Goal: Transaction & Acquisition: Purchase product/service

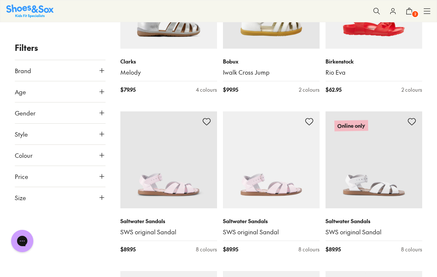
scroll to position [994, 0]
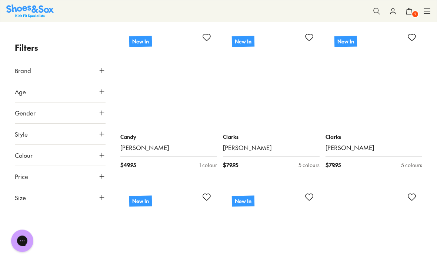
scroll to position [2832, 0]
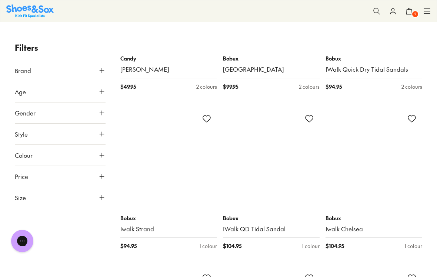
scroll to position [4511, 0]
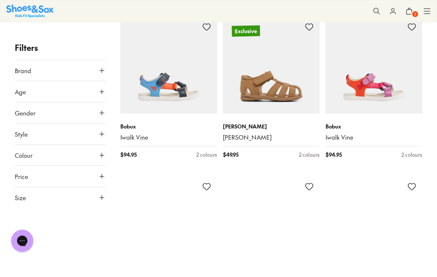
scroll to position [5079, 0]
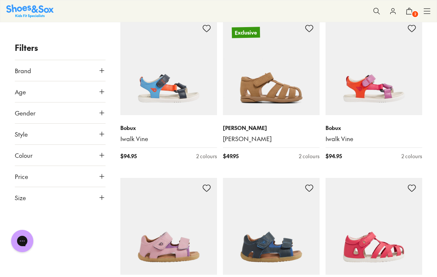
click at [285, 91] on img at bounding box center [271, 66] width 97 height 97
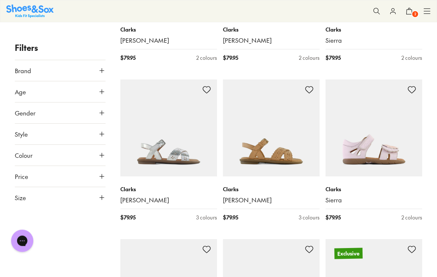
scroll to position [5994, 0]
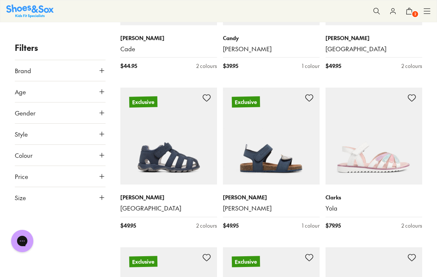
scroll to position [6453, 0]
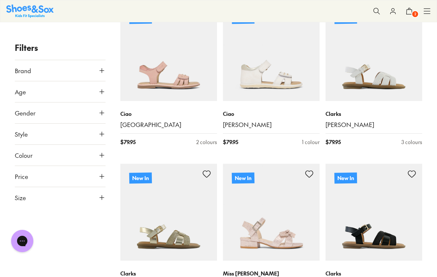
scroll to position [2057, 0]
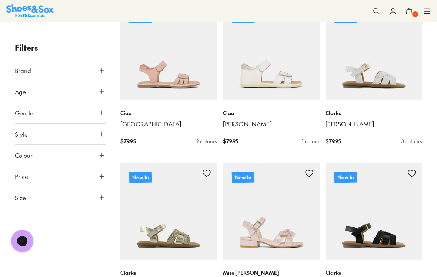
click at [284, 89] on img at bounding box center [271, 51] width 97 height 97
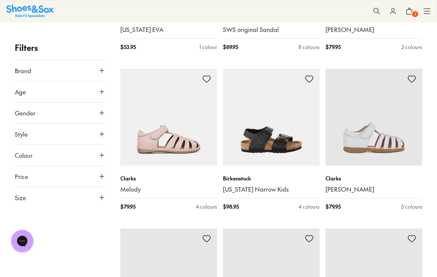
scroll to position [8066, 0]
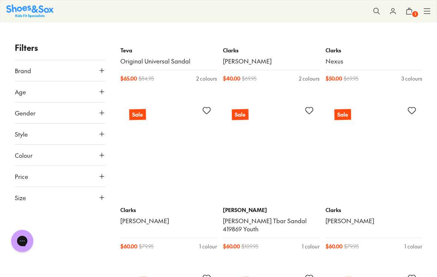
scroll to position [9946, 0]
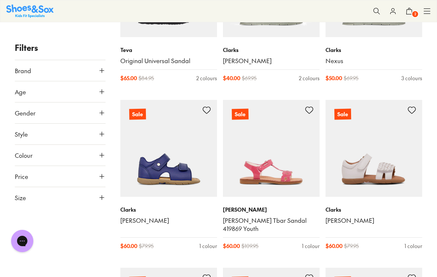
click at [392, 148] on img at bounding box center [374, 148] width 97 height 97
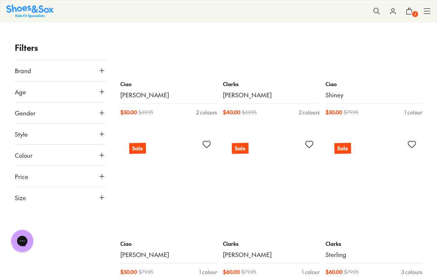
scroll to position [11674, 0]
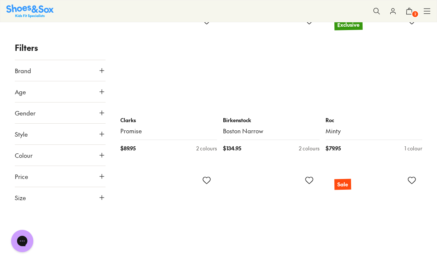
scroll to position [13232, 0]
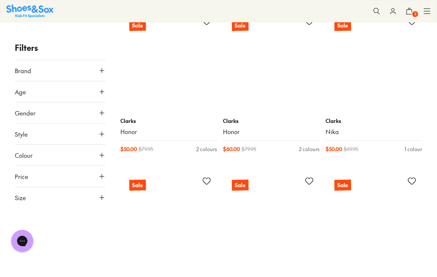
scroll to position [14188, 0]
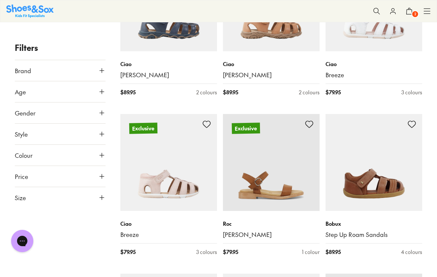
scroll to position [8656, 0]
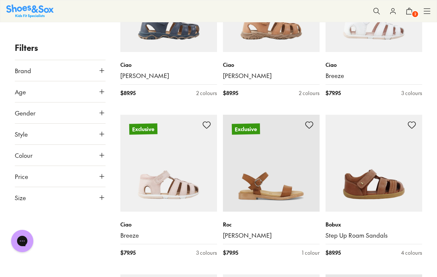
type input "***"
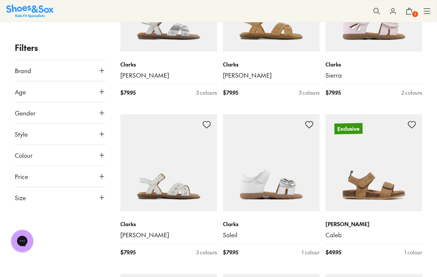
scroll to position [6106, 0]
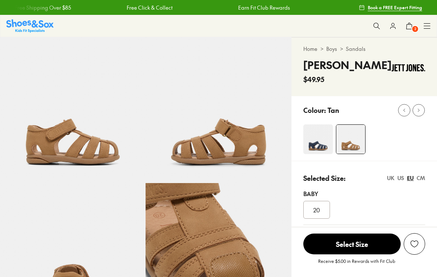
select select "*"
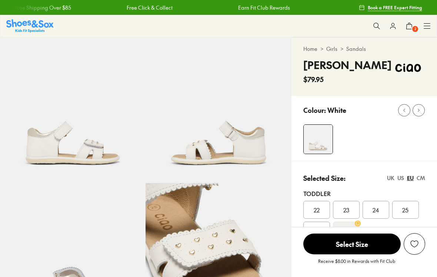
select select "*"
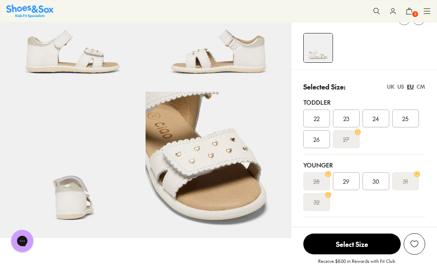
scroll to position [90, 0]
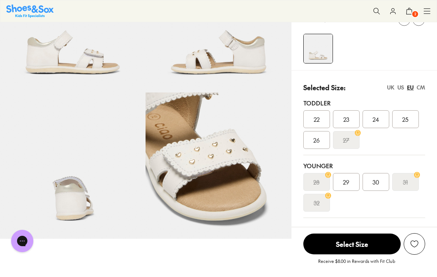
click at [322, 142] on div "26" at bounding box center [317, 140] width 27 height 18
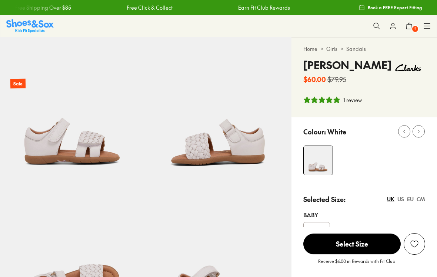
select select "*"
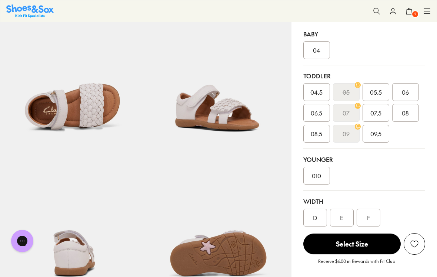
scroll to position [181, 0]
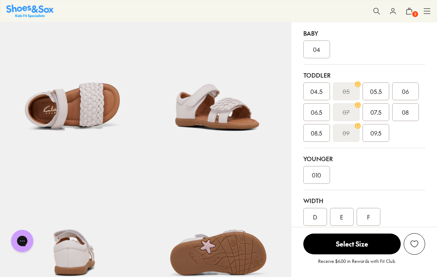
click at [322, 174] on div "010" at bounding box center [317, 175] width 27 height 18
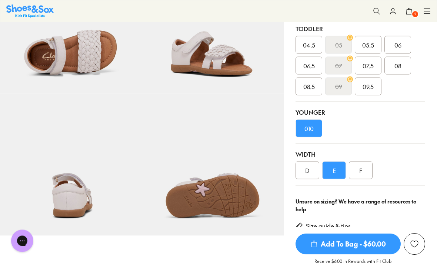
scroll to position [228, 0]
click at [358, 254] on span "Add To Bag - $60.00" at bounding box center [348, 243] width 105 height 21
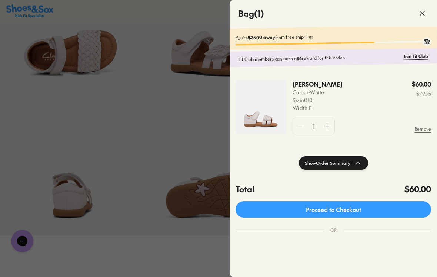
click at [427, 17] on span at bounding box center [422, 13] width 21 height 21
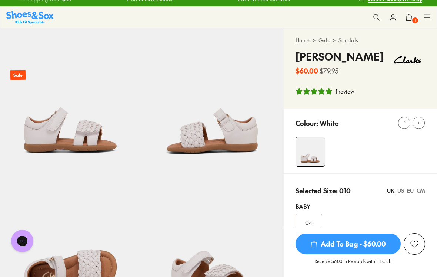
scroll to position [0, 0]
